Goal: Task Accomplishment & Management: Manage account settings

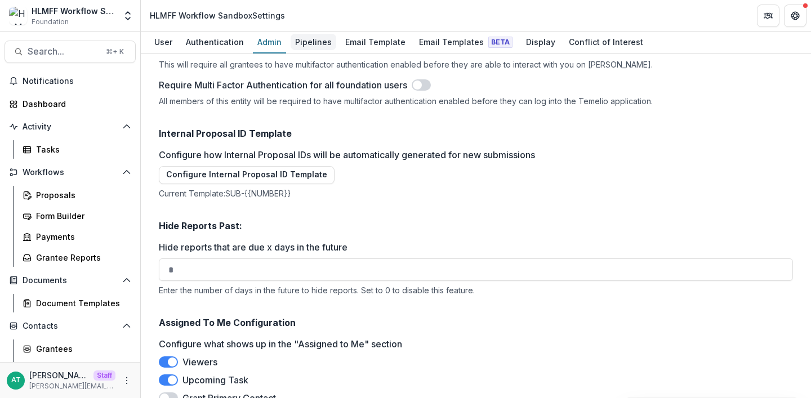
click at [303, 46] on div "Pipelines" at bounding box center [314, 42] width 46 height 16
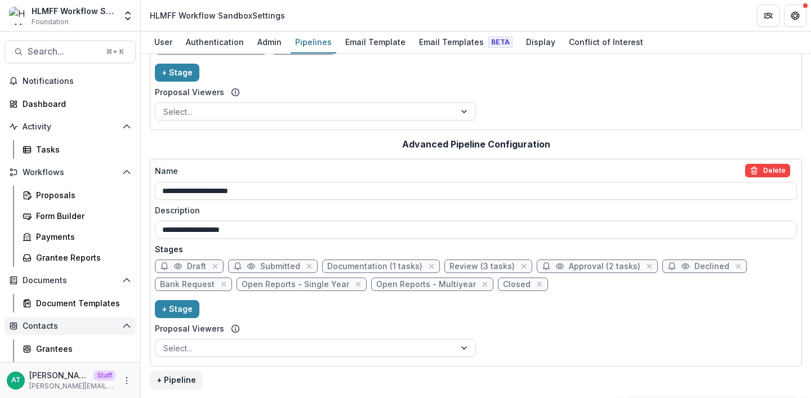
scroll to position [83, 0]
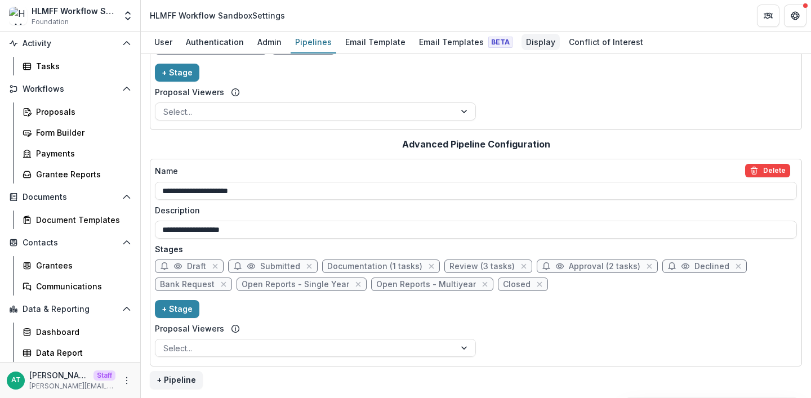
click at [531, 40] on div "Display" at bounding box center [540, 42] width 38 height 16
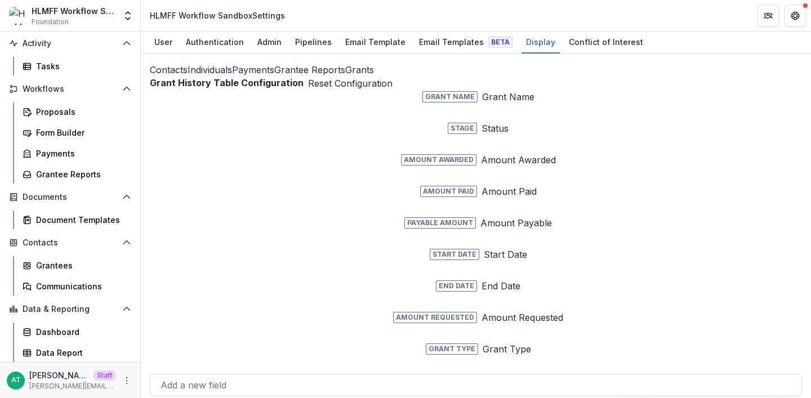
click at [345, 77] on button "Grants" at bounding box center [359, 70] width 29 height 14
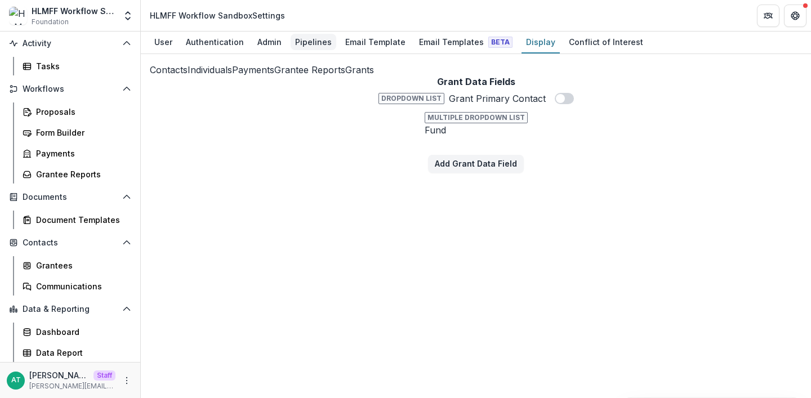
click at [301, 37] on div "Pipelines" at bounding box center [314, 42] width 46 height 16
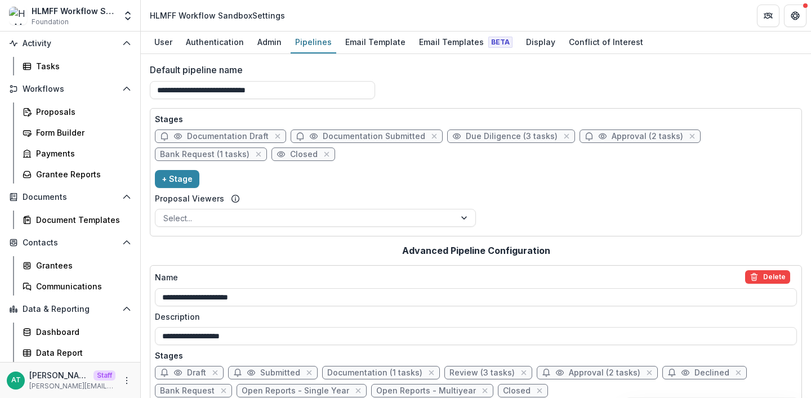
click at [213, 136] on span "Documentation Draft" at bounding box center [228, 137] width 82 height 10
select select "*****"
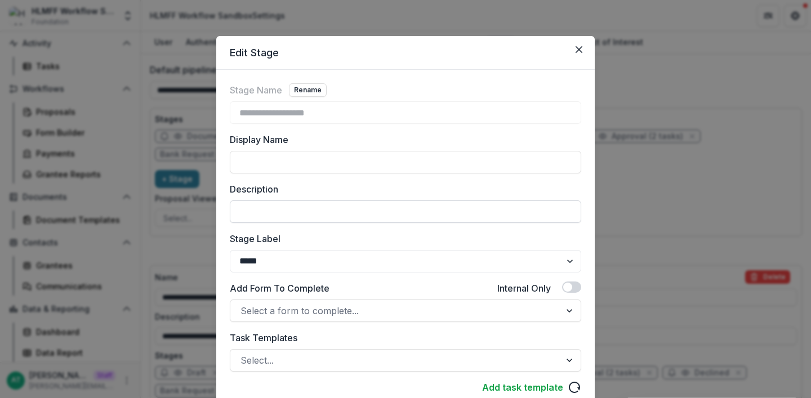
scroll to position [211, 0]
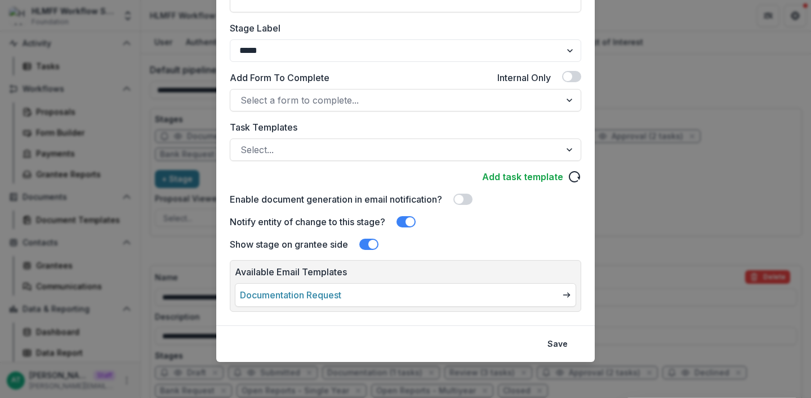
click at [661, 193] on div "**********" at bounding box center [405, 199] width 811 height 398
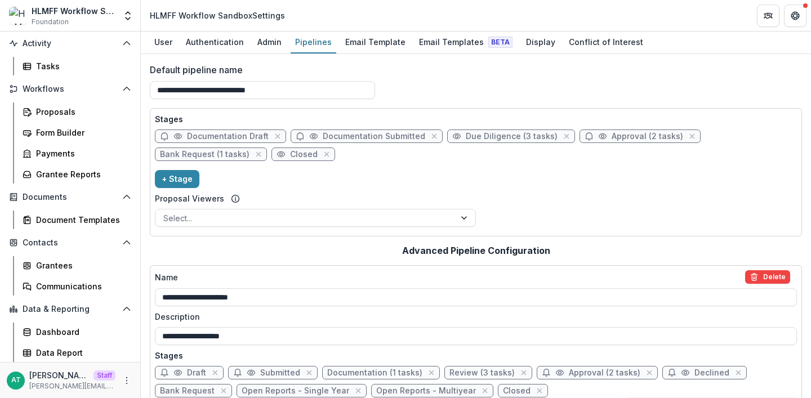
click at [353, 131] on span "Documentation Submitted" at bounding box center [367, 137] width 152 height 14
click at [353, 135] on span "Documentation Submitted" at bounding box center [374, 137] width 102 height 10
select select "*********"
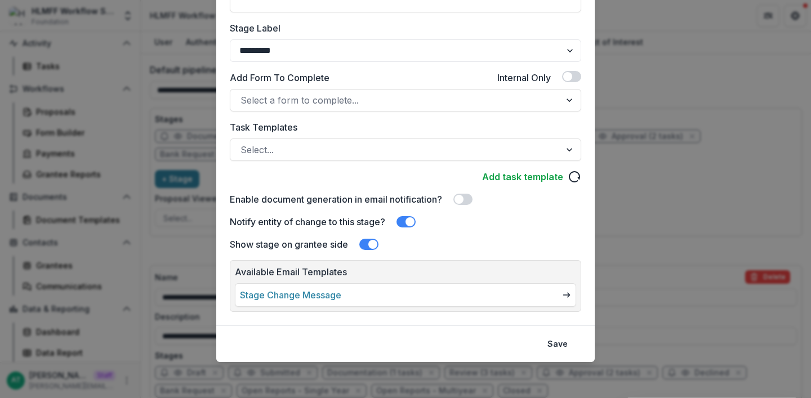
click at [340, 301] on link "Stage Change Message" at bounding box center [290, 295] width 101 height 14
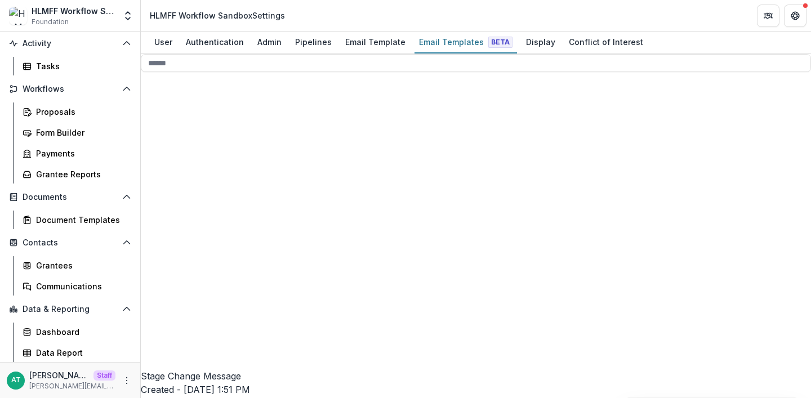
click at [685, 59] on button "Edit Name" at bounding box center [732, 50] width 95 height 19
click at [231, 371] on input "**********" at bounding box center [186, 378] width 90 height 14
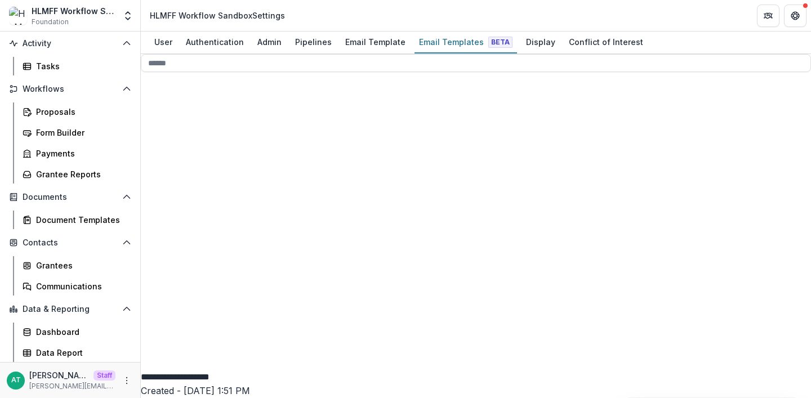
click at [231, 371] on input "**********" at bounding box center [186, 378] width 90 height 14
type input "**********"
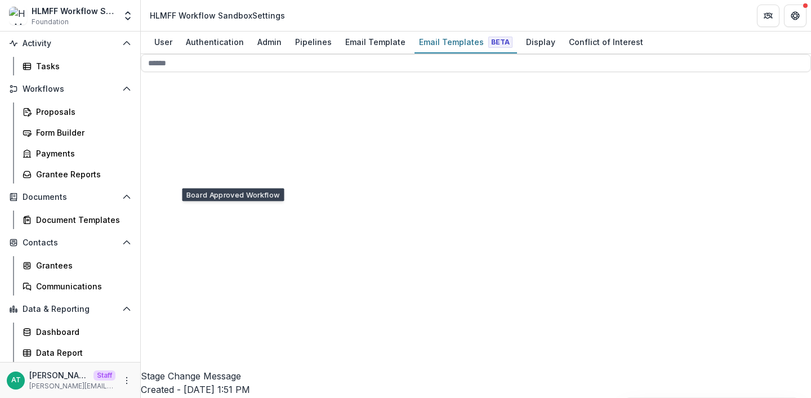
click at [214, 196] on div "Discretionary Approved Workflow 6" at bounding box center [243, 372] width 188 height 402
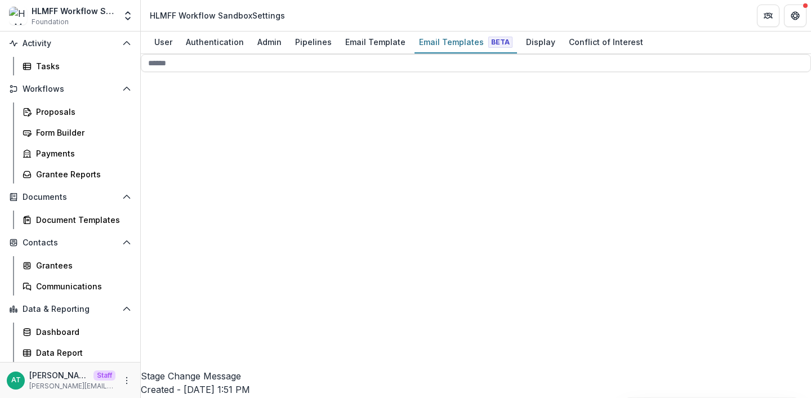
scroll to position [117, 0]
click at [267, 223] on button "Stage Change Message" at bounding box center [236, 213] width 145 height 19
click at [311, 44] on div "Pipelines" at bounding box center [314, 42] width 46 height 16
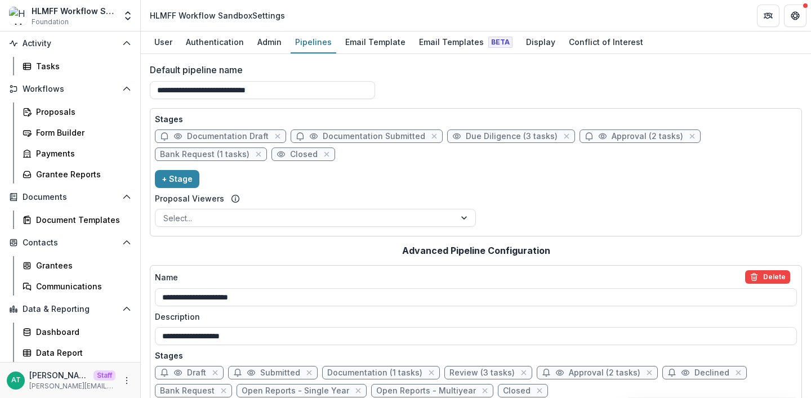
click at [612, 136] on span "Approval (2 tasks)" at bounding box center [648, 137] width 72 height 10
select select "********"
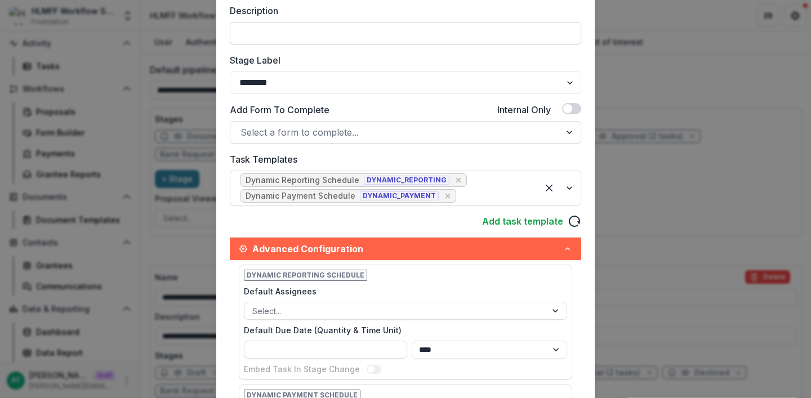
scroll to position [366, 0]
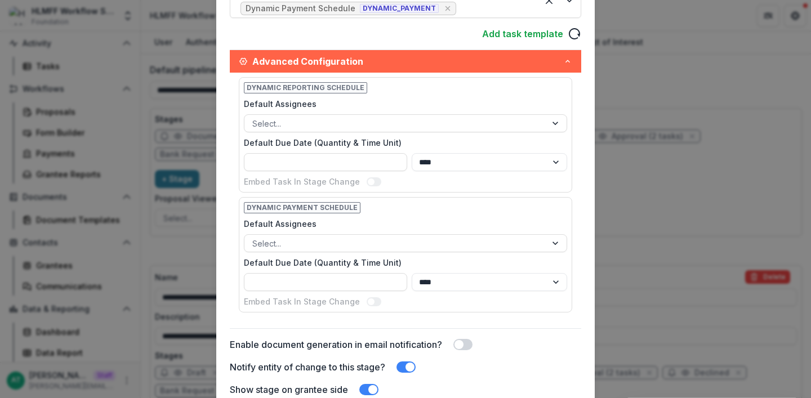
click at [372, 386] on span at bounding box center [372, 389] width 9 height 9
click at [411, 362] on span at bounding box center [405, 367] width 19 height 11
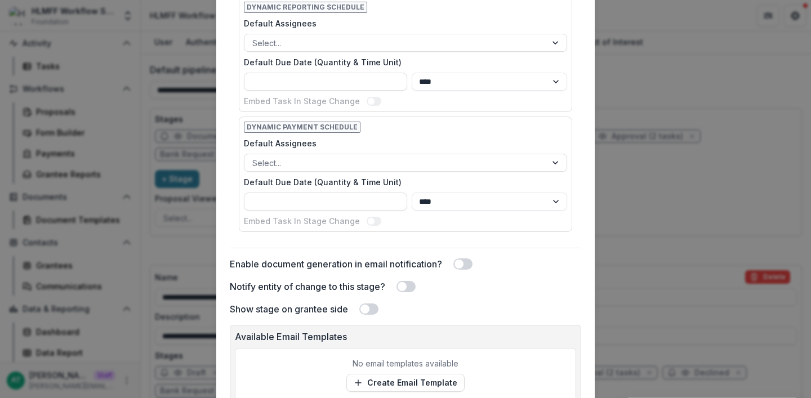
scroll to position [541, 0]
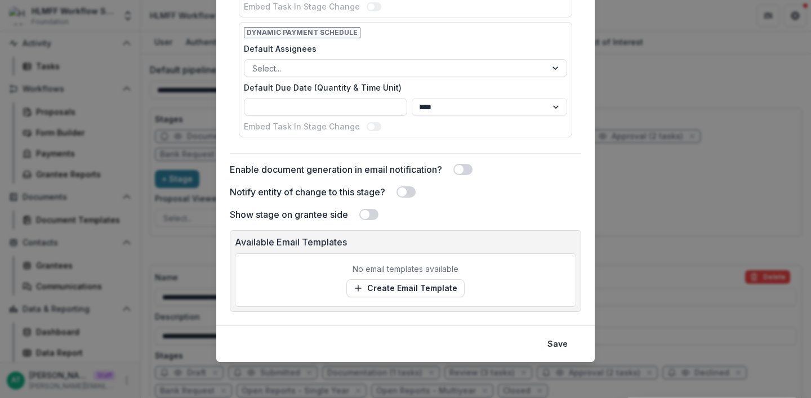
click at [369, 215] on span at bounding box center [368, 214] width 19 height 11
click at [550, 353] on footer "Save" at bounding box center [405, 343] width 378 height 37
click at [550, 349] on button "Save" at bounding box center [558, 344] width 34 height 18
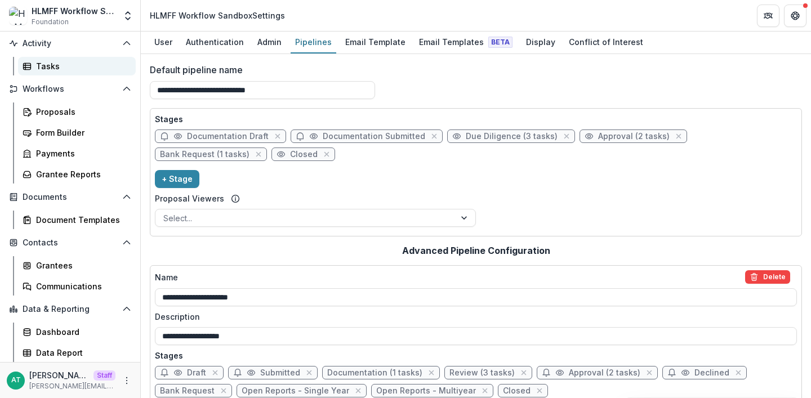
click at [53, 65] on div "Tasks" at bounding box center [81, 66] width 91 height 12
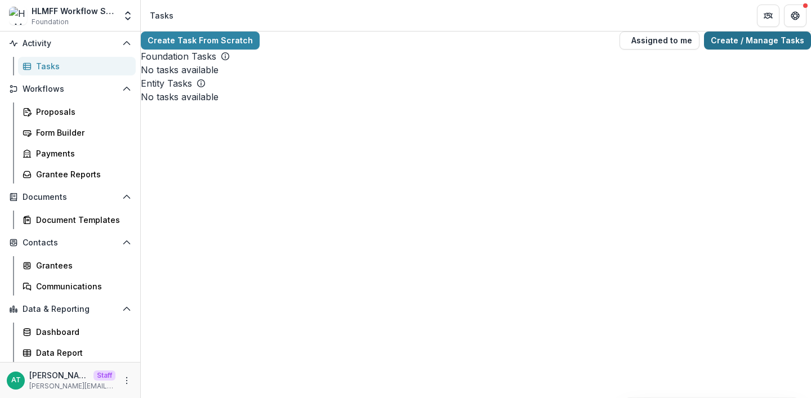
click at [725, 44] on link "Create / Manage Tasks" at bounding box center [757, 41] width 107 height 18
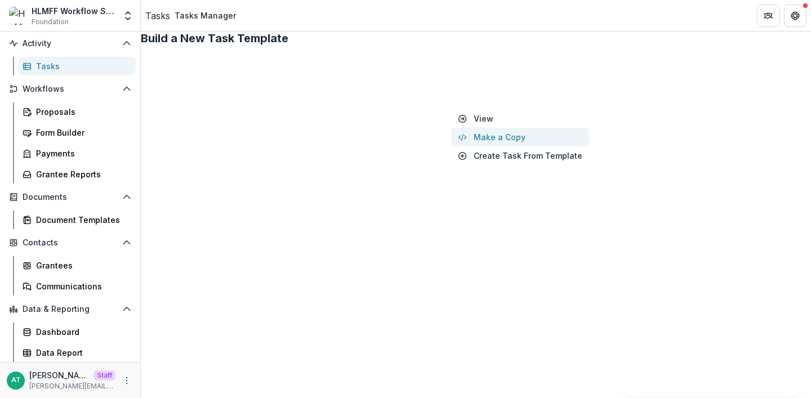
click at [480, 135] on button "Make a Copy" at bounding box center [520, 137] width 138 height 19
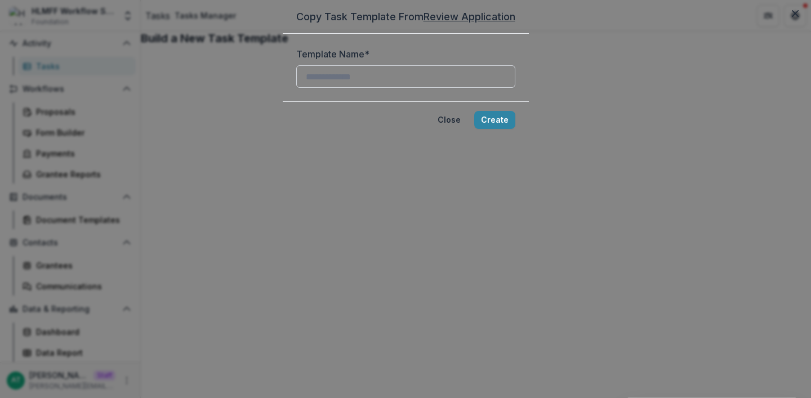
click at [371, 88] on input "Template Name *" at bounding box center [405, 76] width 219 height 23
click at [339, 88] on input "Template Name *" at bounding box center [405, 76] width 219 height 23
type input "**********"
click at [494, 129] on button "Create" at bounding box center [494, 120] width 41 height 18
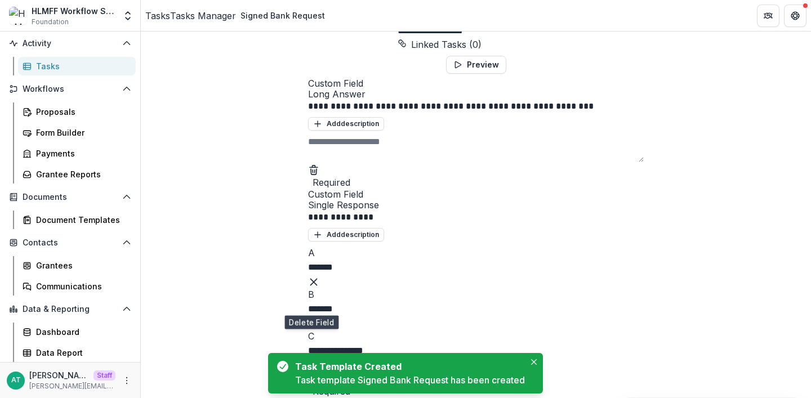
click at [309, 176] on icon "Delete field" at bounding box center [313, 169] width 11 height 11
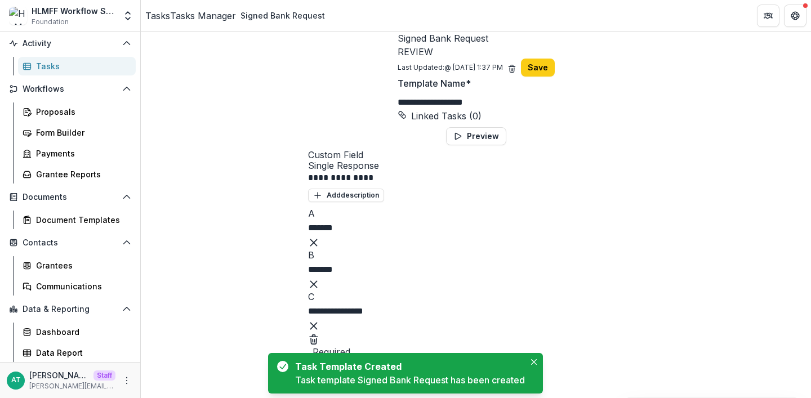
scroll to position [83, 0]
click at [313, 335] on icon "Delete field" at bounding box center [314, 336] width 3 height 2
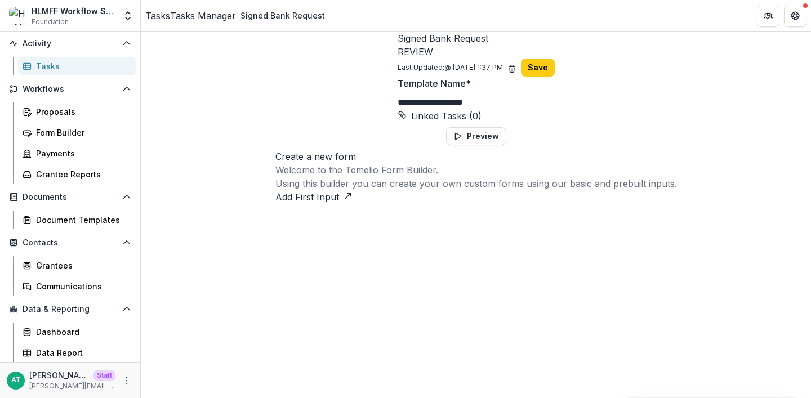
click at [319, 204] on button "Add First Input" at bounding box center [313, 197] width 77 height 14
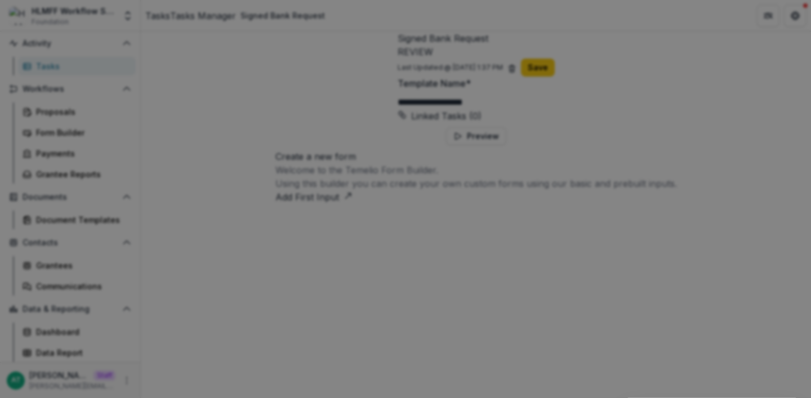
type input "****"
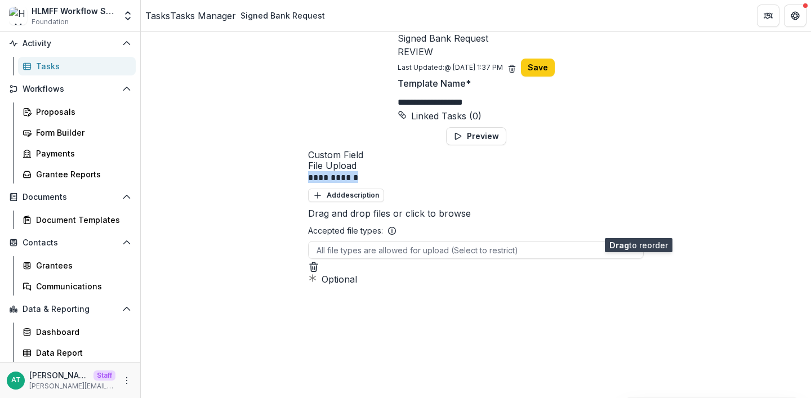
drag, startPoint x: 335, startPoint y: 253, endPoint x: 242, endPoint y: 252, distance: 92.9
click at [308, 252] on div "**********" at bounding box center [476, 218] width 336 height 136
click at [555, 59] on button "Save" at bounding box center [538, 68] width 34 height 18
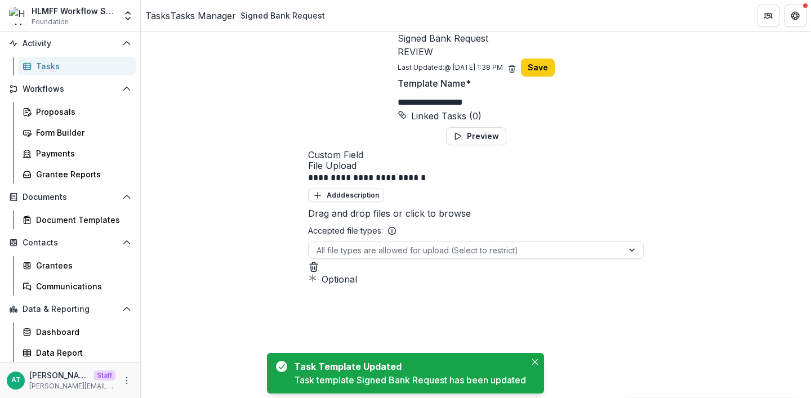
click at [115, 384] on div "AT [PERSON_NAME] Test Staff [PERSON_NAME][EMAIL_ADDRESS][DOMAIN_NAME]" at bounding box center [70, 380] width 127 height 22
click at [122, 382] on icon "More" at bounding box center [126, 380] width 9 height 9
click at [177, 361] on link "User Settings" at bounding box center [197, 356] width 121 height 19
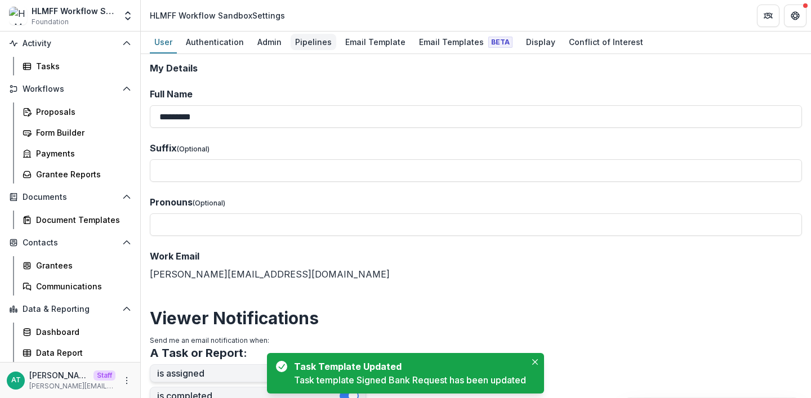
click at [308, 38] on div "Pipelines" at bounding box center [314, 42] width 46 height 16
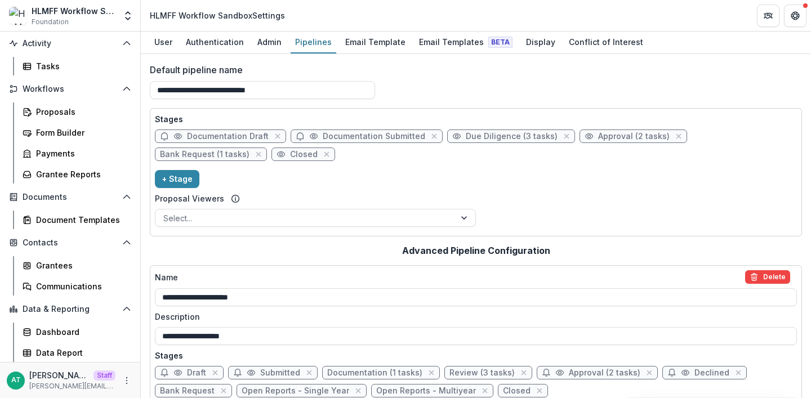
click at [249, 150] on span "Bank Request (1 tasks)" at bounding box center [205, 155] width 90 height 10
select select "*******"
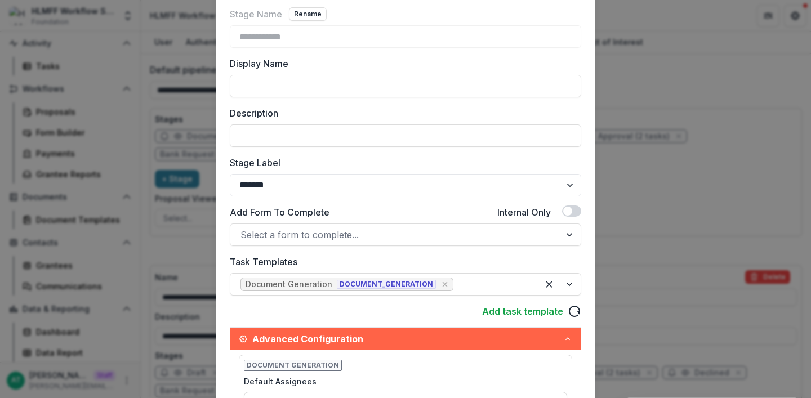
scroll to position [93, 0]
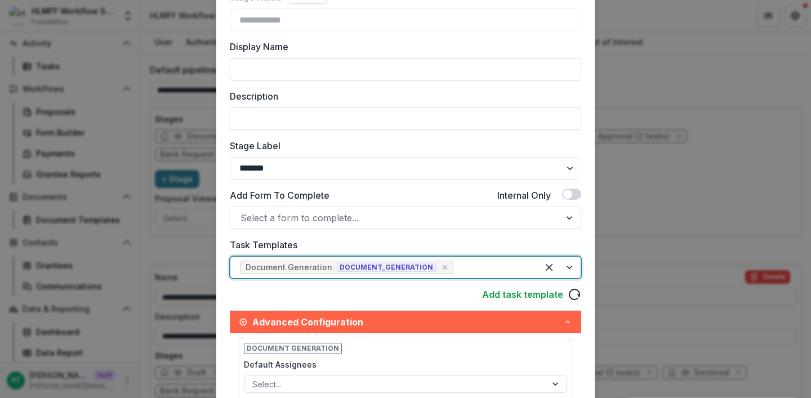
click at [464, 265] on div at bounding box center [492, 268] width 72 height 16
type input "*"
type input "*****"
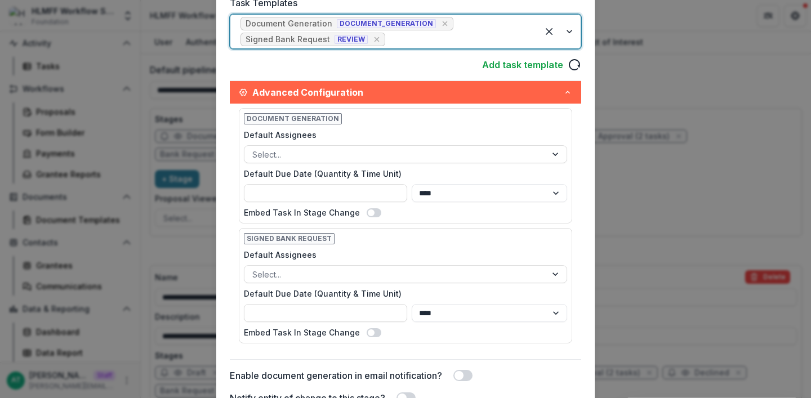
scroll to position [541, 0]
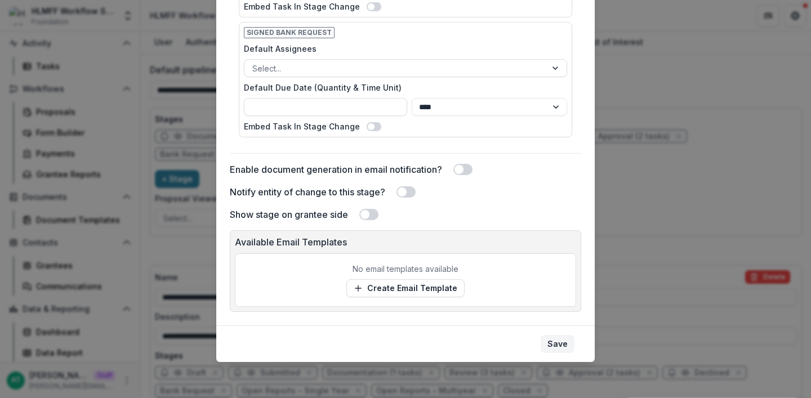
click at [549, 338] on button "Save" at bounding box center [558, 344] width 34 height 18
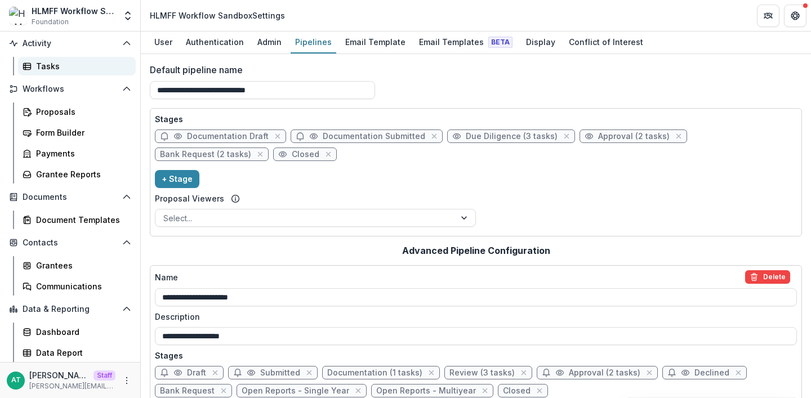
click at [45, 66] on div "Tasks" at bounding box center [81, 66] width 91 height 12
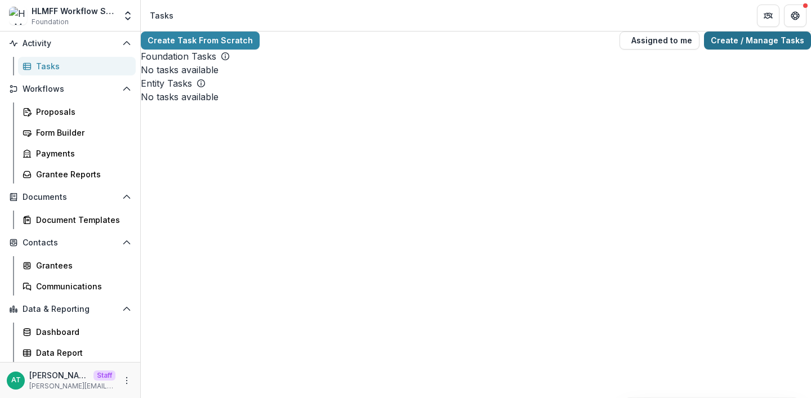
click at [734, 40] on link "Create / Manage Tasks" at bounding box center [757, 41] width 107 height 18
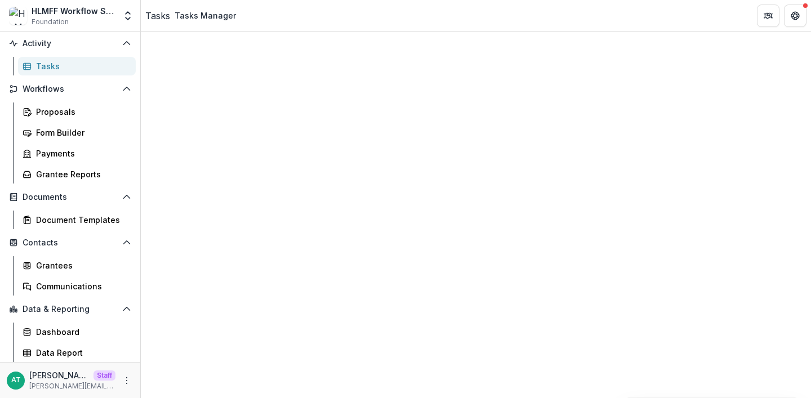
scroll to position [261, 0]
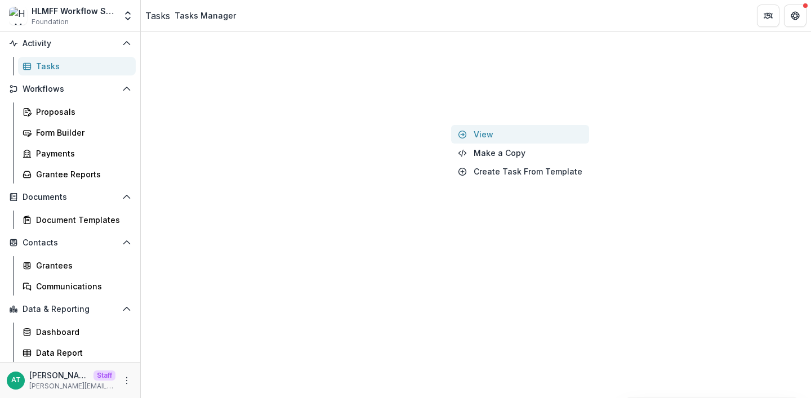
click at [478, 132] on link "View" at bounding box center [520, 134] width 138 height 19
select select
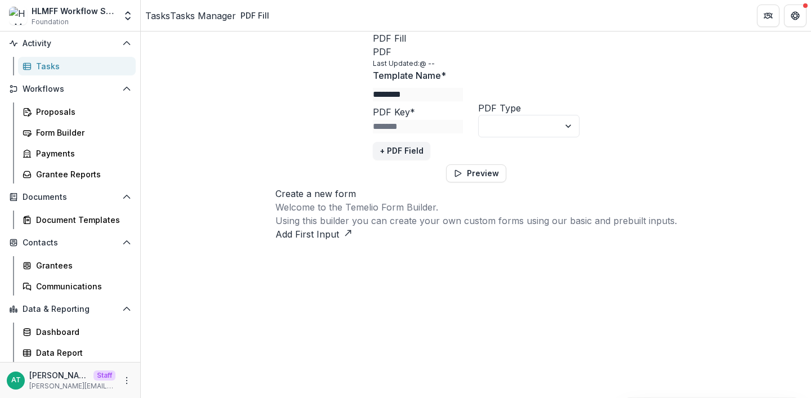
scroll to position [15, 0]
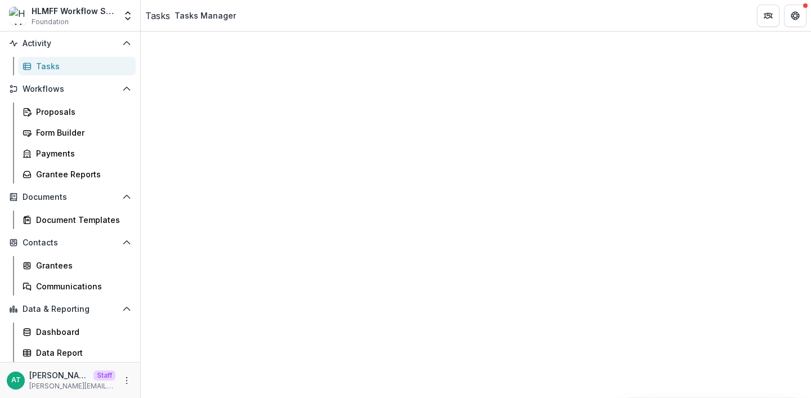
scroll to position [204, 0]
click at [65, 221] on div "Document Templates" at bounding box center [81, 220] width 91 height 12
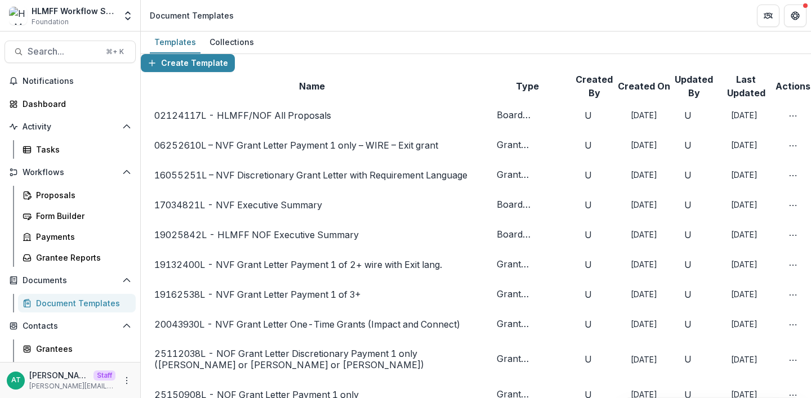
scroll to position [274, 0]
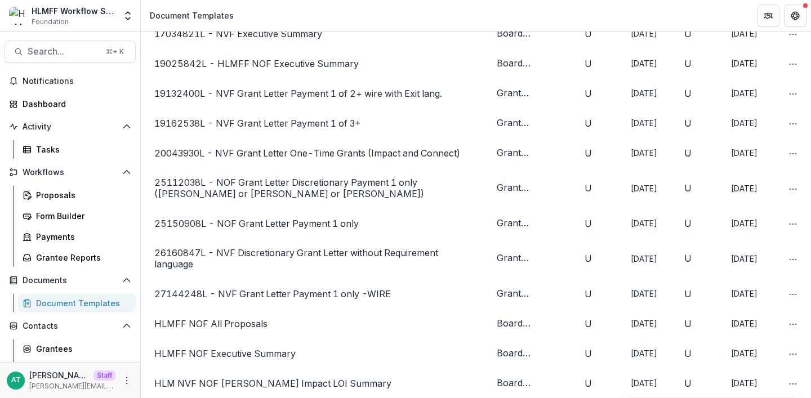
click at [197, 318] on link "HLMFF NOF All Proposals" at bounding box center [210, 323] width 113 height 11
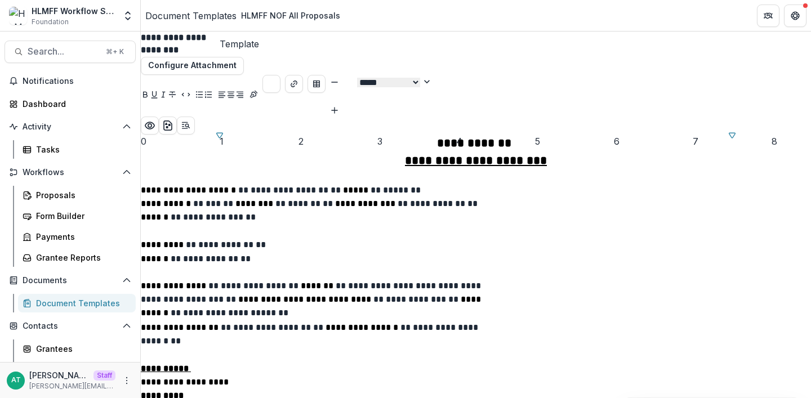
scroll to position [413, 0]
click at [73, 265] on link "Grantee Reports" at bounding box center [77, 257] width 118 height 19
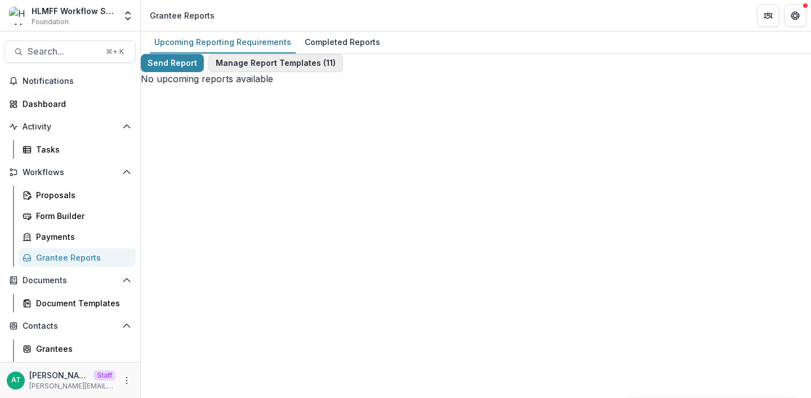
click at [313, 72] on button "Manage Report Templates ( 11 )" at bounding box center [275, 63] width 135 height 18
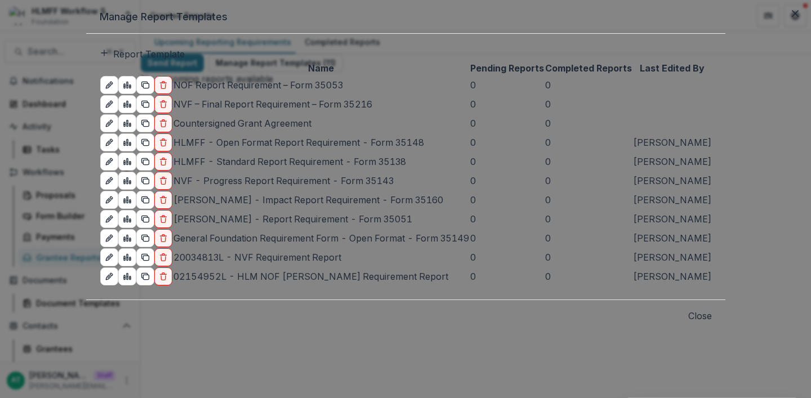
scroll to position [175, 0]
click at [81, 284] on div "Manage Report Templates Report Template Name Pending Reports Completed Reports …" at bounding box center [405, 199] width 811 height 398
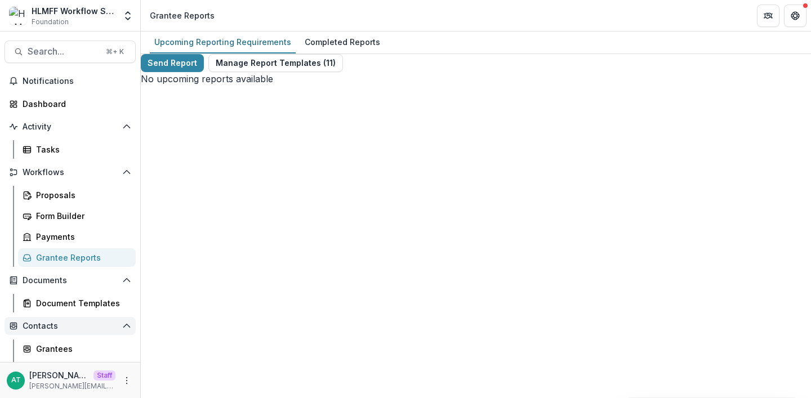
scroll to position [83, 0]
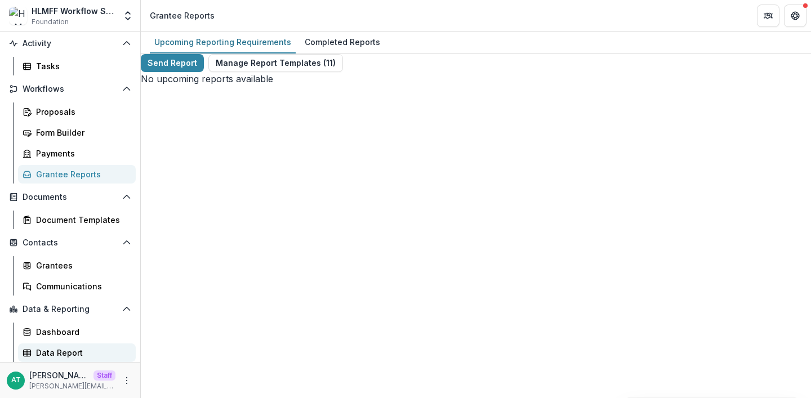
click at [58, 350] on div "Data Report" at bounding box center [81, 353] width 91 height 12
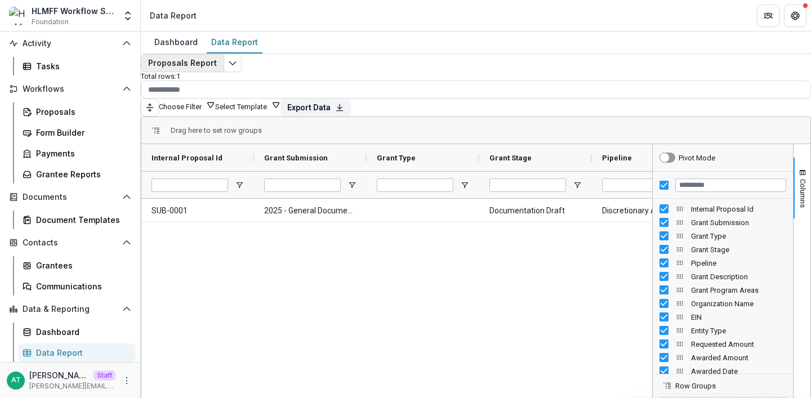
click at [203, 69] on button "Proposals Report" at bounding box center [182, 63] width 83 height 18
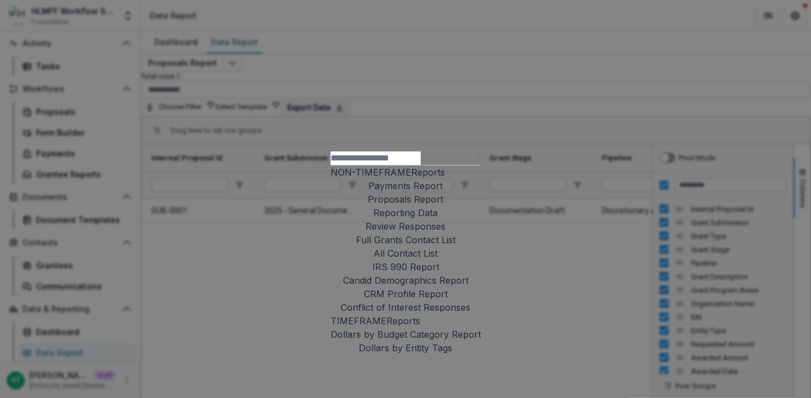
click at [368, 179] on button "Payments Report" at bounding box center [405, 186] width 74 height 14
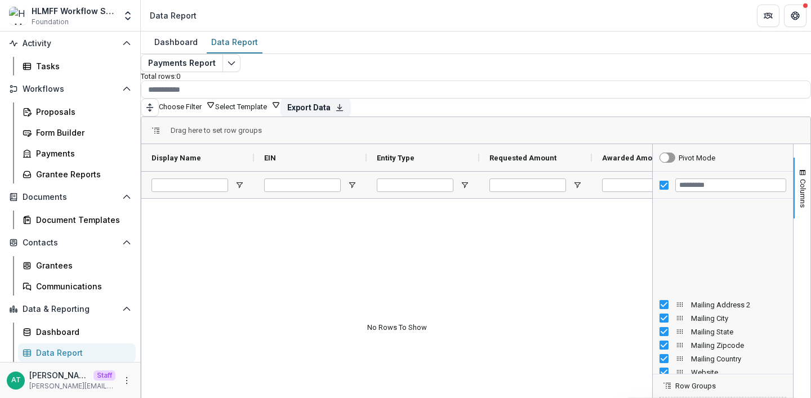
scroll to position [845, 0]
